Goal: Task Accomplishment & Management: Use online tool/utility

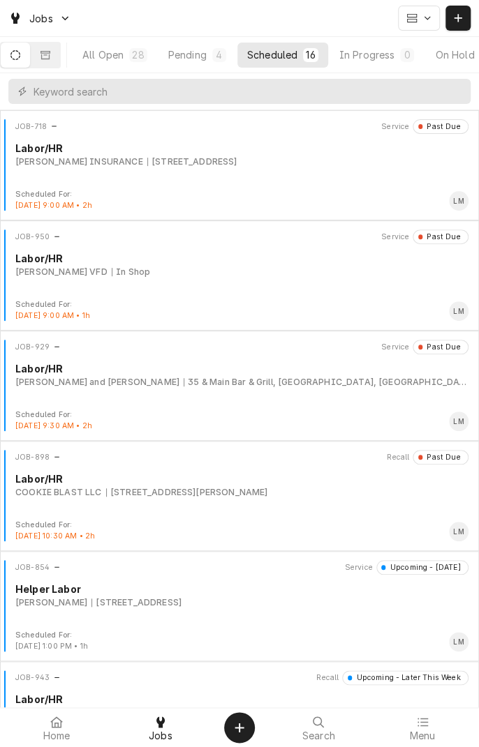
click at [166, 738] on span "Jobs" at bounding box center [161, 736] width 24 height 11
click at [161, 392] on div "JOB-929 Service Past Due Labor/HR Lopez, Max and Jenna 35 & Main Bar & Grill, T…" at bounding box center [240, 375] width 468 height 70
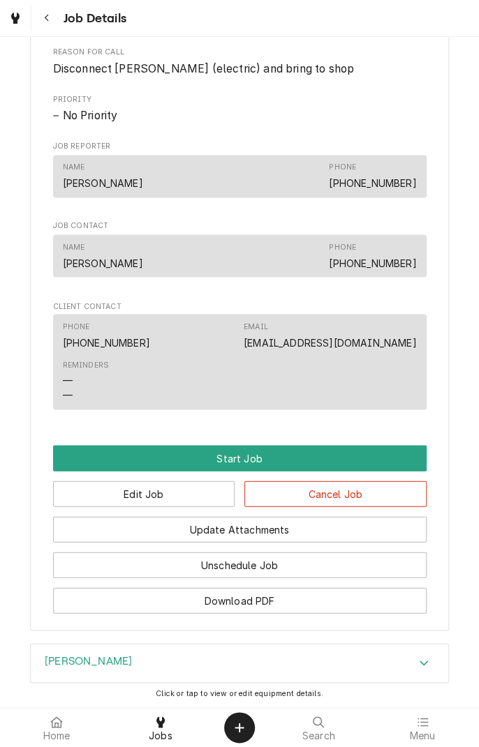
scroll to position [644, 0]
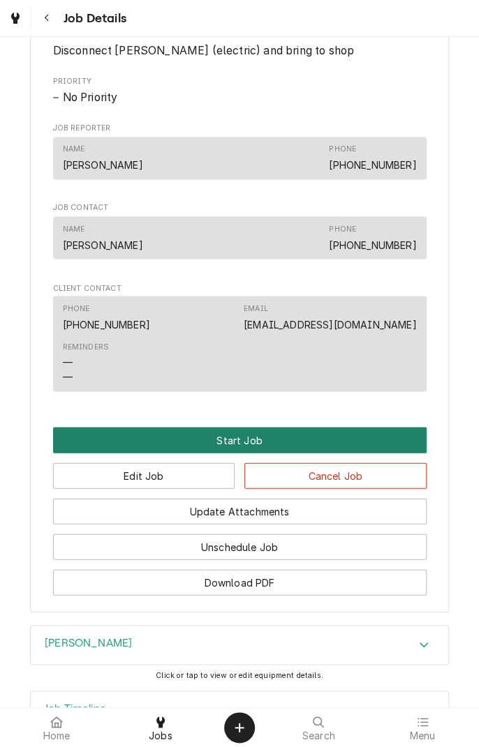
click at [238, 442] on button "Start Job" at bounding box center [239, 440] width 373 height 26
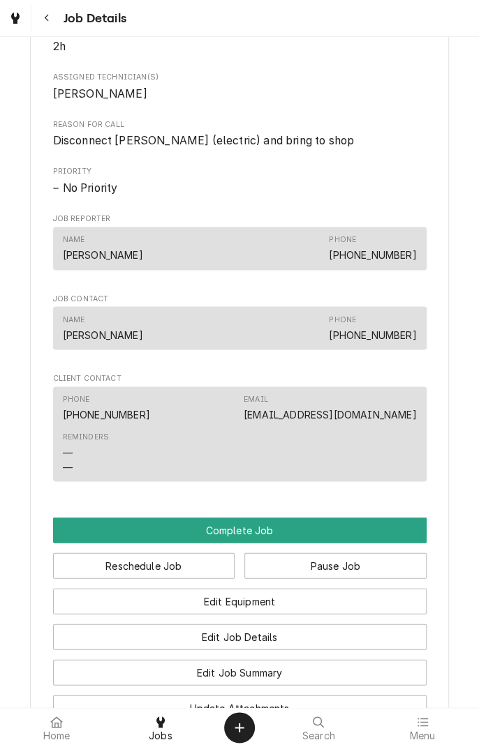
scroll to position [618, 0]
